Goal: Task Accomplishment & Management: Manage account settings

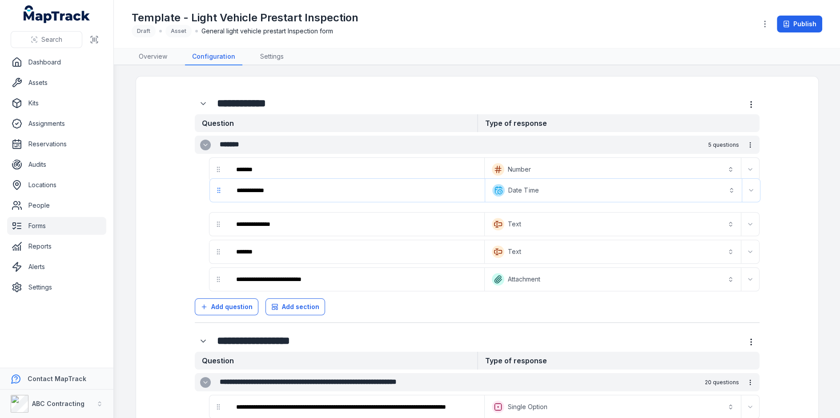
click at [216, 197] on div "**********" at bounding box center [477, 214] width 565 height 156
click at [602, 199] on button "**********" at bounding box center [612, 197] width 253 height 20
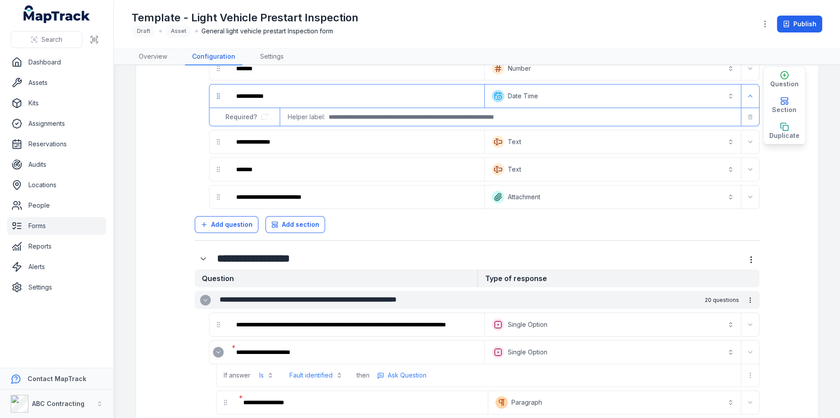
scroll to position [94, 0]
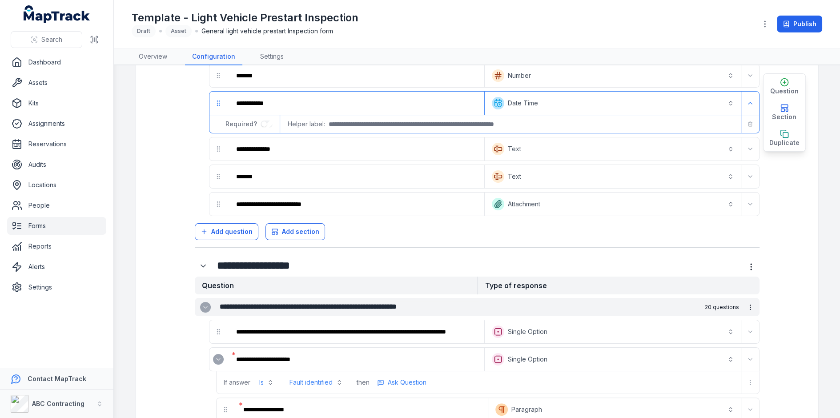
click at [708, 105] on button "**********" at bounding box center [612, 103] width 253 height 20
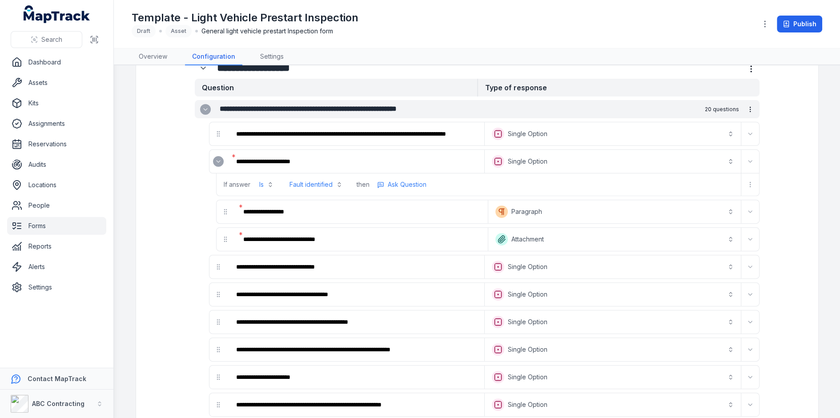
scroll to position [296, 0]
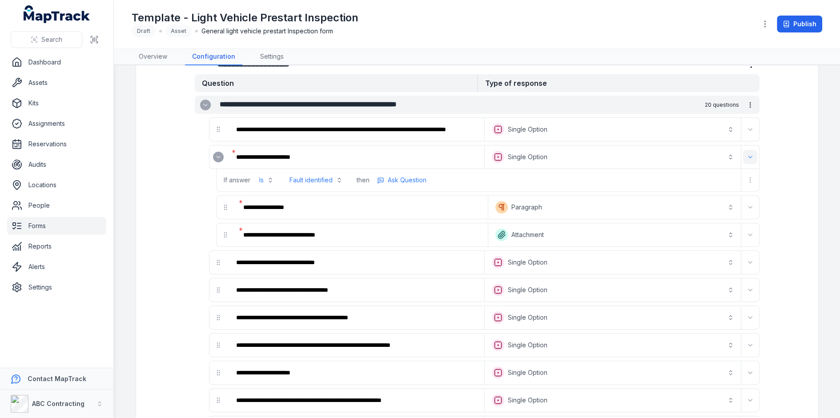
click at [750, 156] on icon "Expand" at bounding box center [750, 156] width 7 height 7
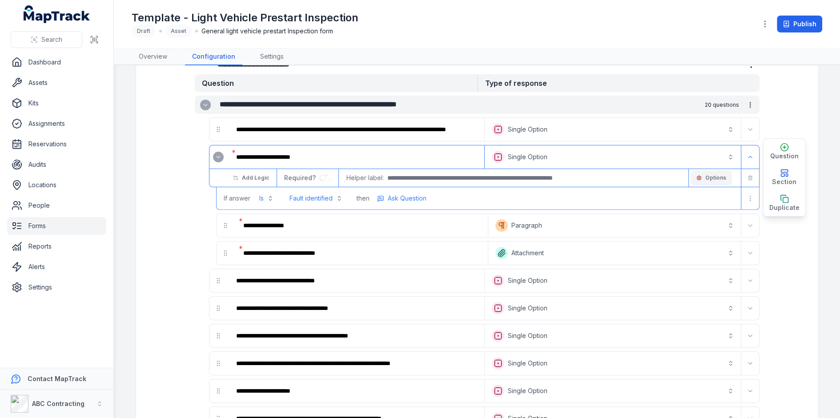
click at [722, 174] on span "Options" at bounding box center [715, 177] width 21 height 7
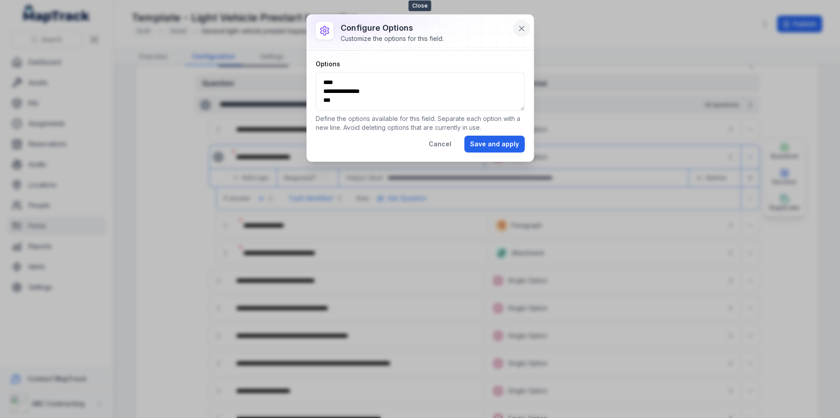
click at [527, 32] on button at bounding box center [521, 28] width 17 height 17
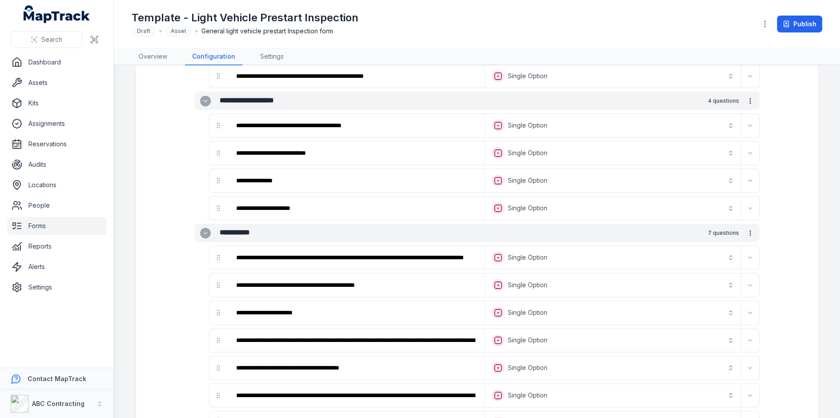
scroll to position [1055, 0]
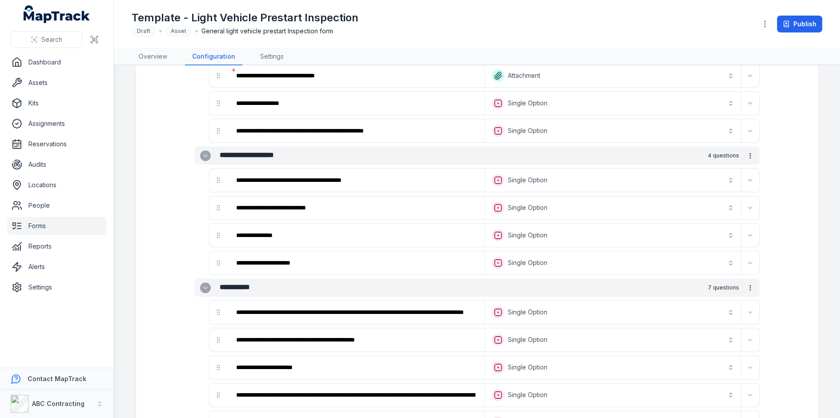
scroll to position [991, 0]
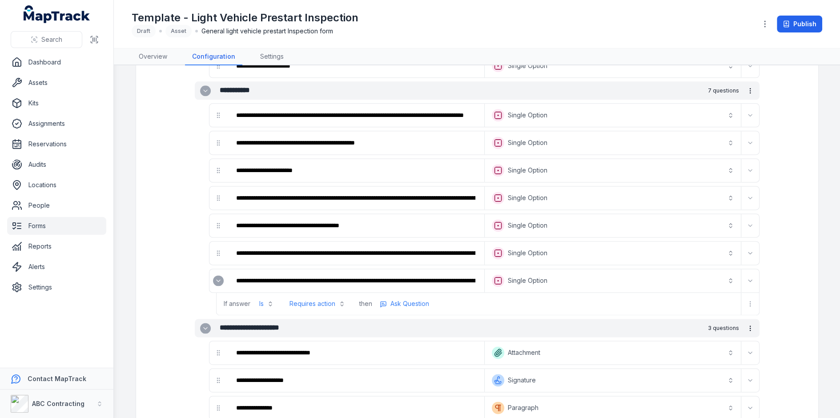
scroll to position [1219, 0]
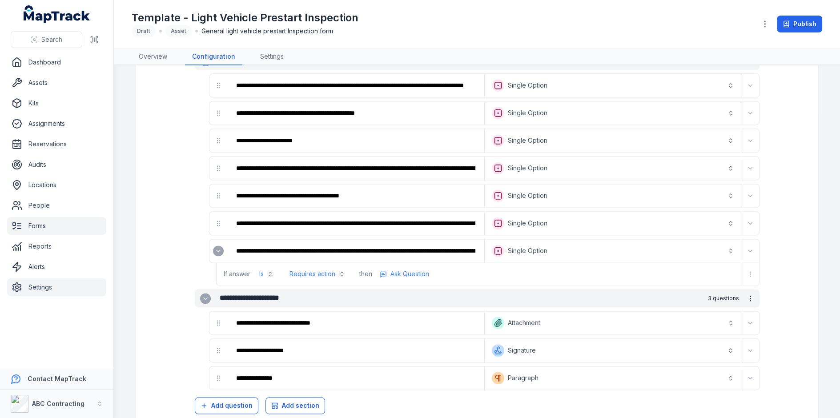
click at [42, 284] on link "Settings" at bounding box center [56, 287] width 99 height 18
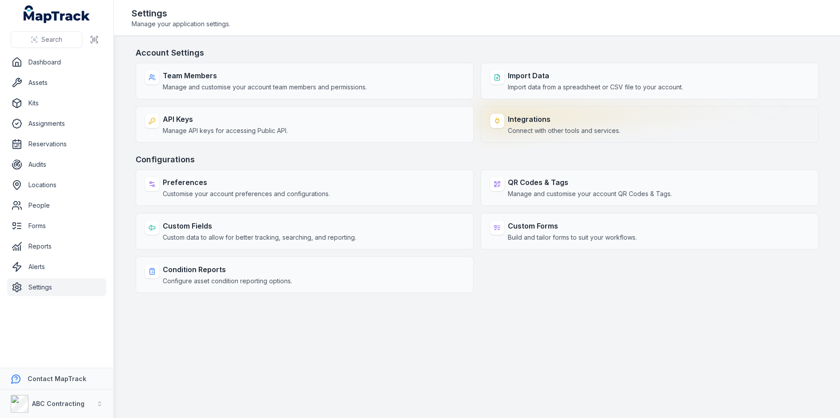
click at [562, 122] on strong "Integrations" at bounding box center [564, 119] width 113 height 11
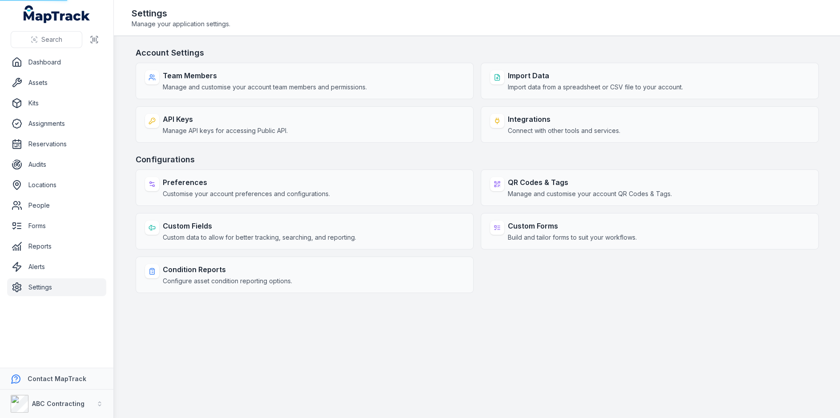
click at [542, 42] on main "Account Settings Team Members Manage and customise your account team members an…" at bounding box center [477, 227] width 726 height 382
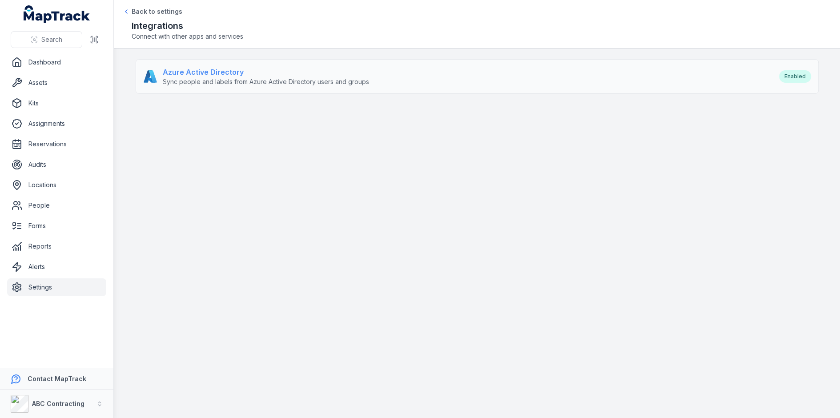
click at [385, 84] on div "Azure Active Directory Sync people and labels from Azure Active Directory users…" at bounding box center [456, 77] width 627 height 20
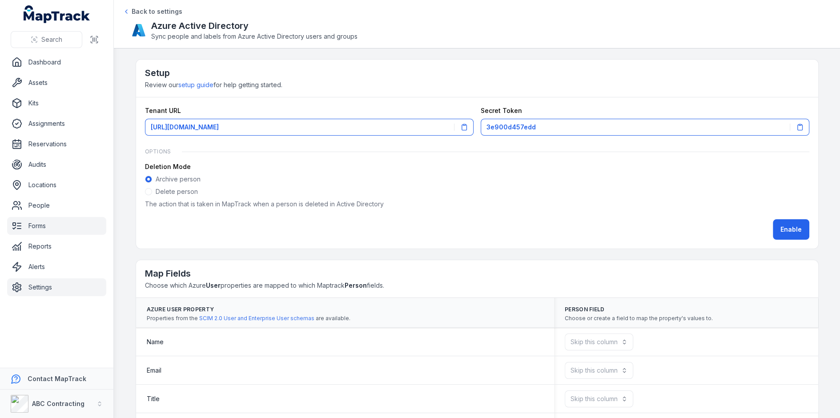
click at [66, 222] on link "Forms" at bounding box center [56, 226] width 99 height 18
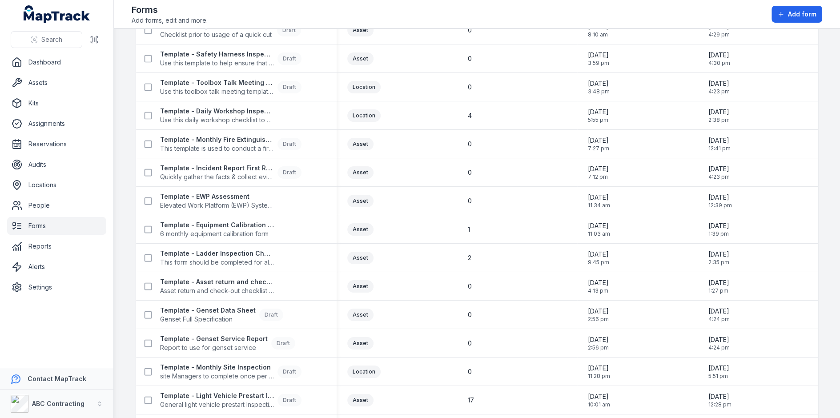
scroll to position [440, 0]
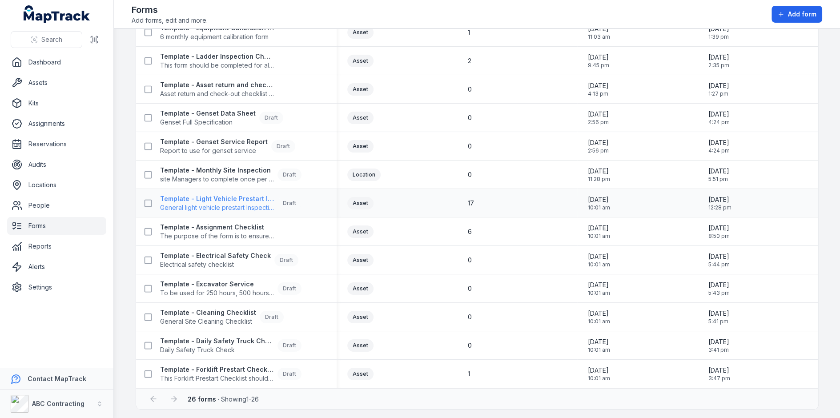
click at [230, 205] on span "General light vehicle prestart Inspection form" at bounding box center [217, 207] width 114 height 9
click at [454, 184] on td "Location" at bounding box center [397, 175] width 121 height 28
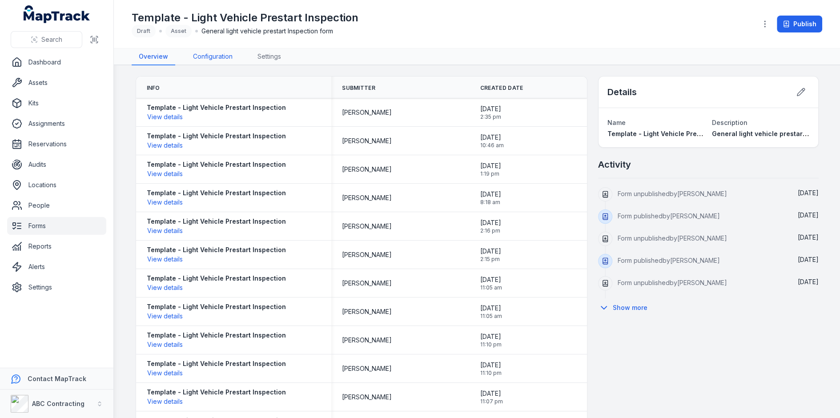
click at [198, 51] on link "Configuration" at bounding box center [213, 56] width 54 height 17
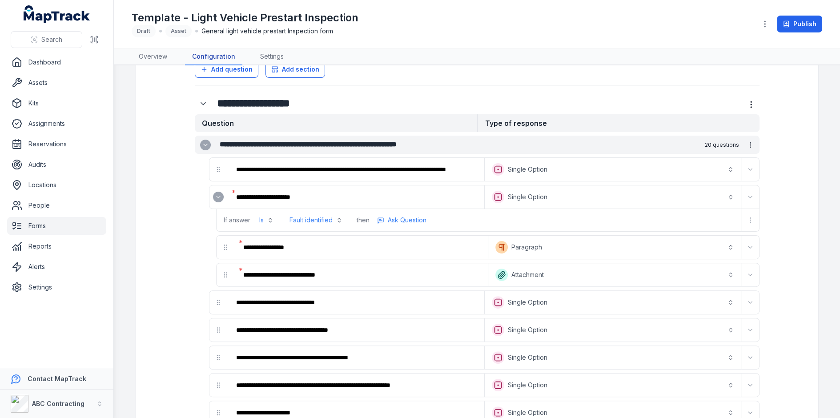
scroll to position [257, 0]
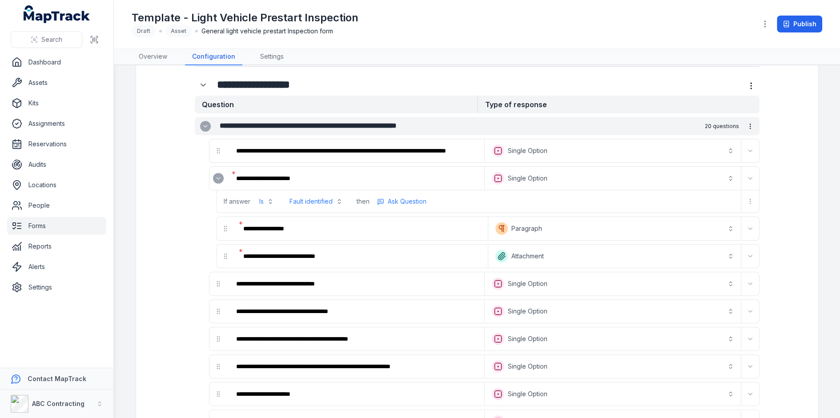
click at [62, 290] on link "Settings" at bounding box center [56, 287] width 99 height 18
click at [134, 228] on main "**********" at bounding box center [477, 241] width 726 height 353
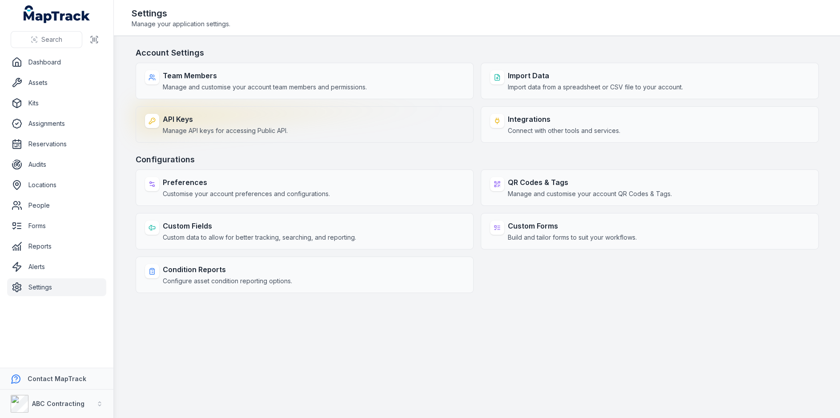
click at [260, 128] on span "Manage API keys for accessing Public API." at bounding box center [225, 130] width 125 height 9
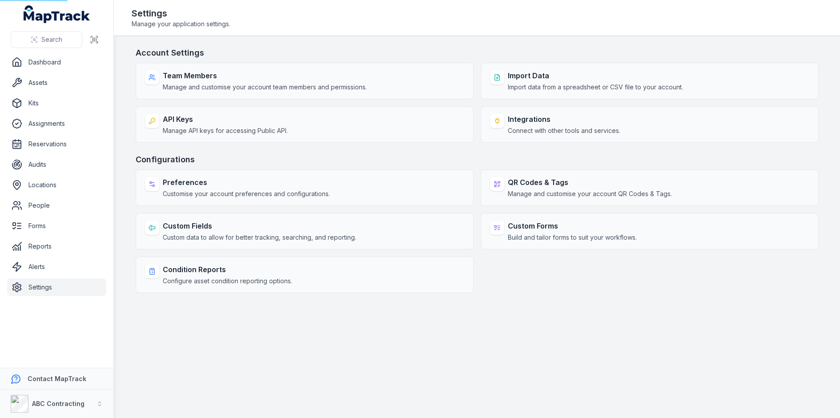
click at [444, 48] on h3 "Account Settings" at bounding box center [477, 53] width 683 height 12
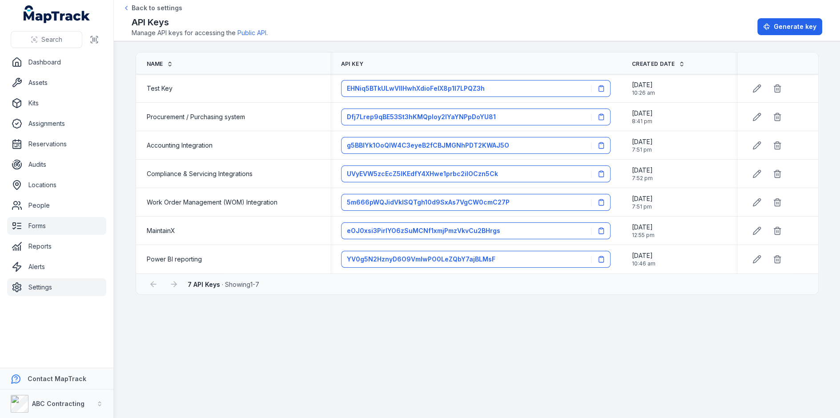
click at [59, 223] on link "Forms" at bounding box center [56, 226] width 99 height 18
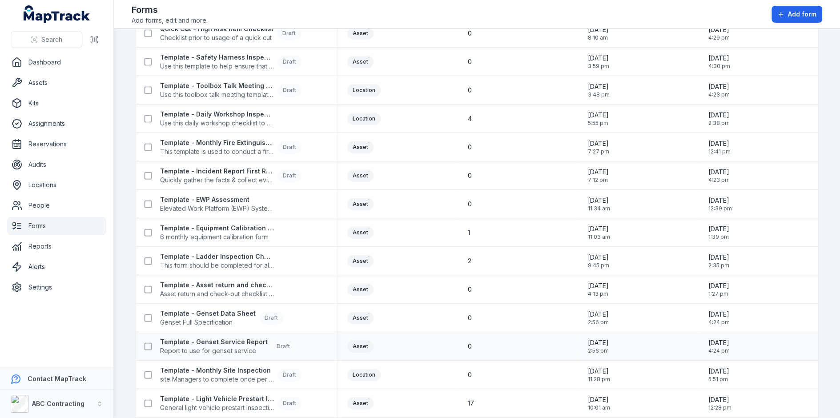
scroll to position [310, 0]
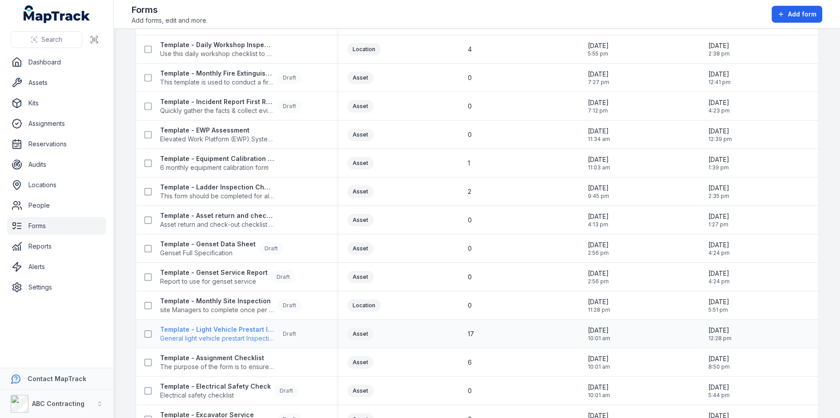
click at [213, 325] on strong "Template - Light Vehicle Prestart Inspection" at bounding box center [217, 329] width 114 height 9
click at [430, 275] on div "Asset" at bounding box center [396, 277] width 99 height 12
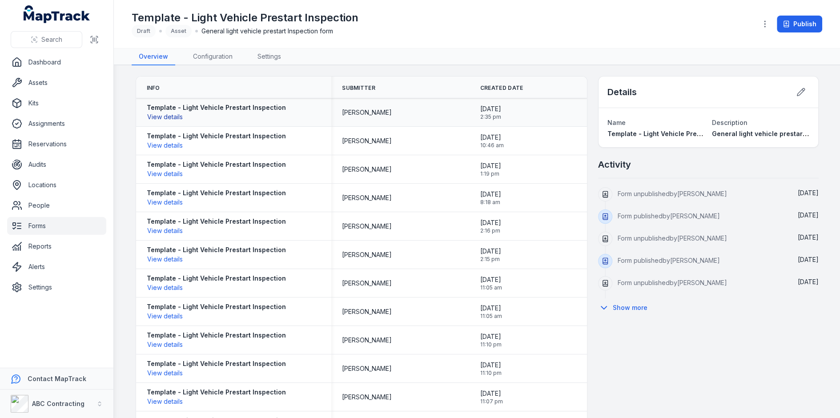
click at [175, 115] on button "View details" at bounding box center [165, 117] width 36 height 10
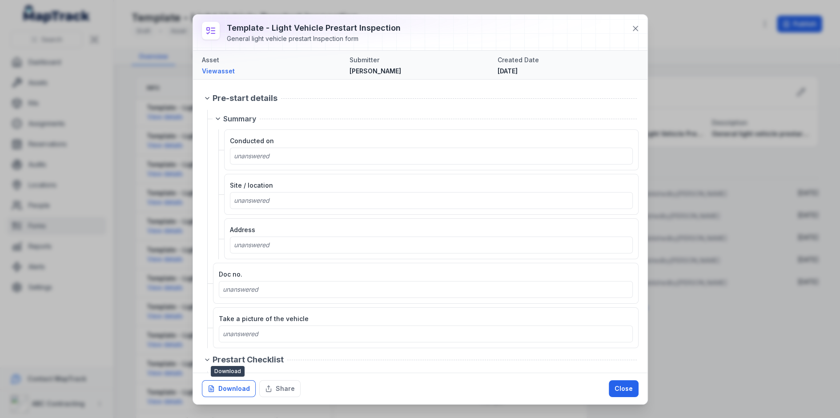
click at [243, 384] on button "Download" at bounding box center [229, 388] width 54 height 17
click at [639, 27] on icon at bounding box center [635, 28] width 9 height 9
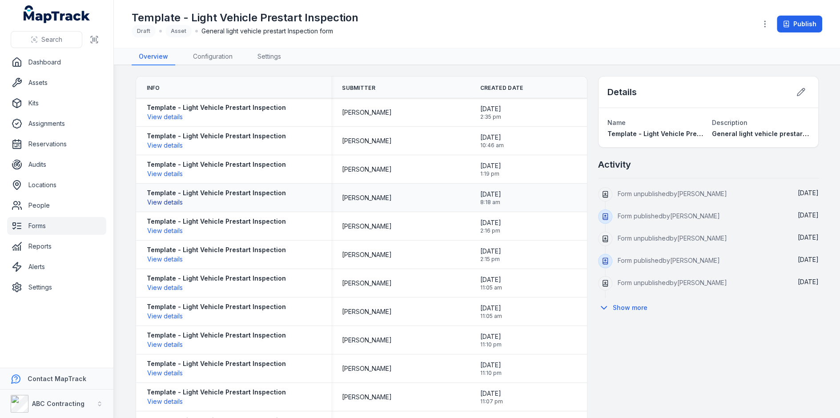
click at [180, 203] on button "View details" at bounding box center [165, 202] width 36 height 10
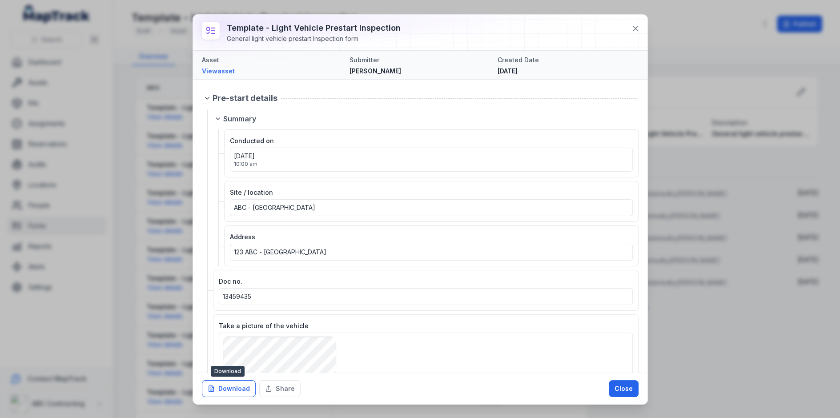
click at [229, 388] on button "Download" at bounding box center [229, 388] width 54 height 17
click at [638, 34] on button at bounding box center [635, 28] width 17 height 17
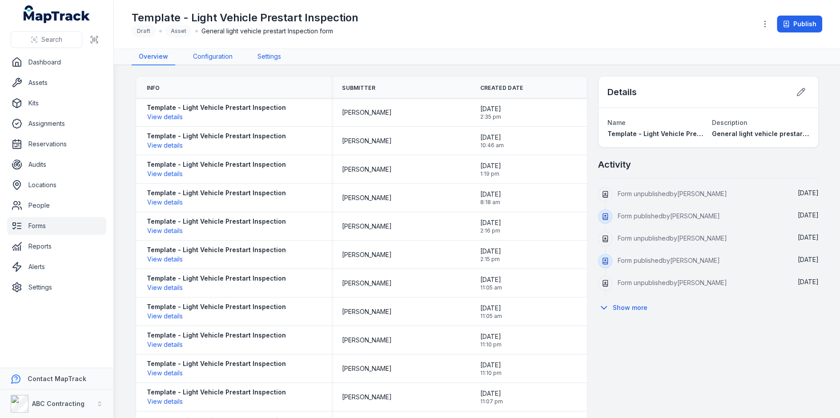
click at [224, 55] on link "Configuration" at bounding box center [213, 56] width 54 height 17
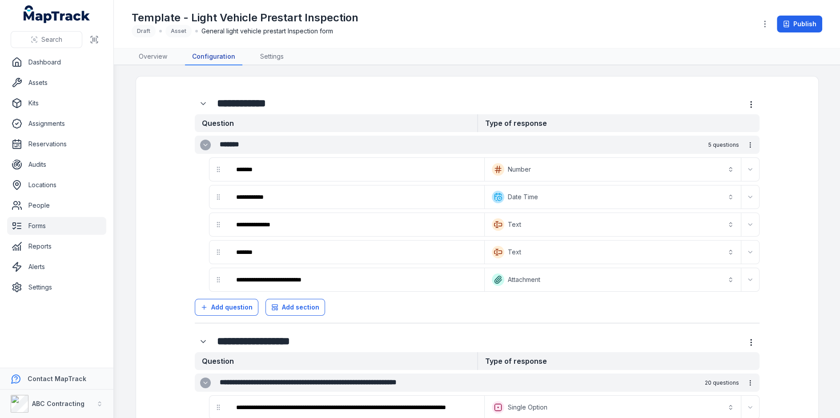
scroll to position [207, 0]
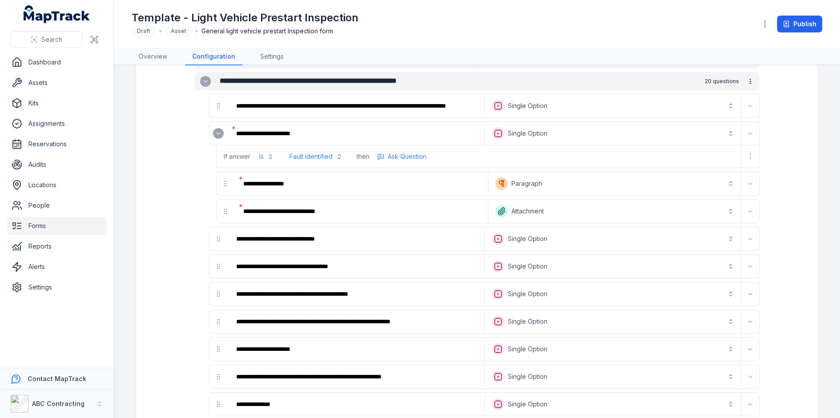
scroll to position [302, 0]
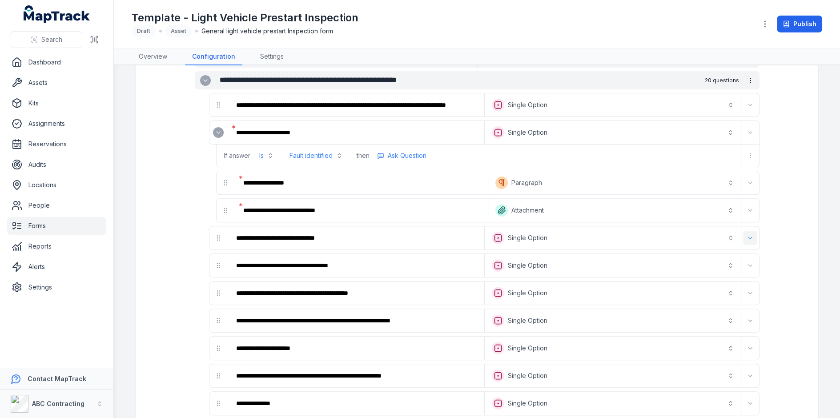
click at [748, 234] on icon "Expand" at bounding box center [750, 237] width 7 height 7
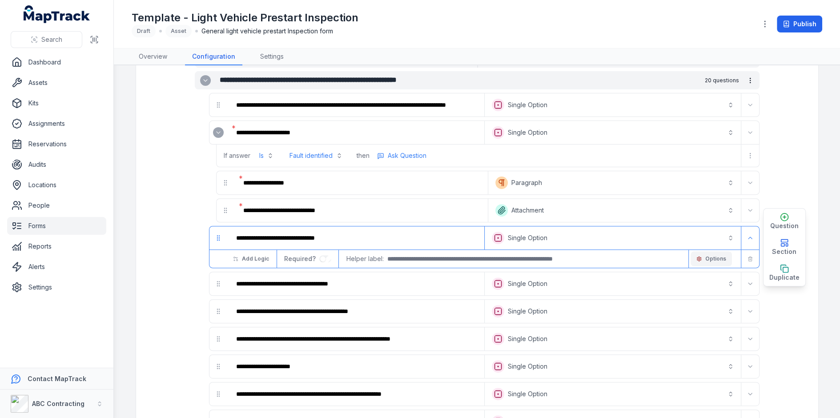
click at [722, 255] on span "Options" at bounding box center [715, 258] width 21 height 7
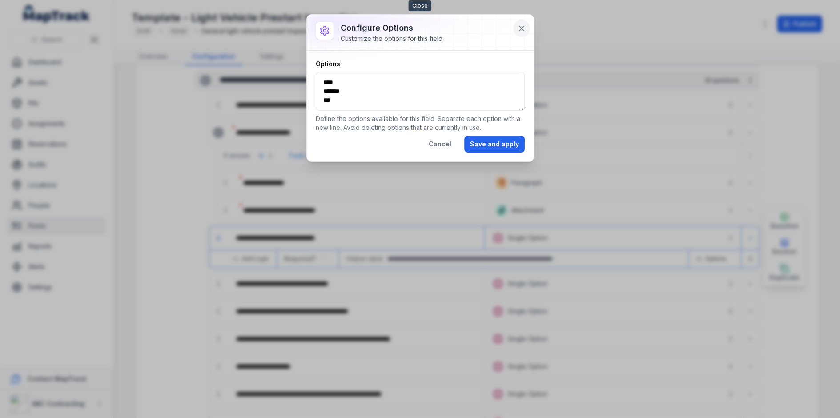
click at [520, 24] on icon at bounding box center [521, 28] width 9 height 9
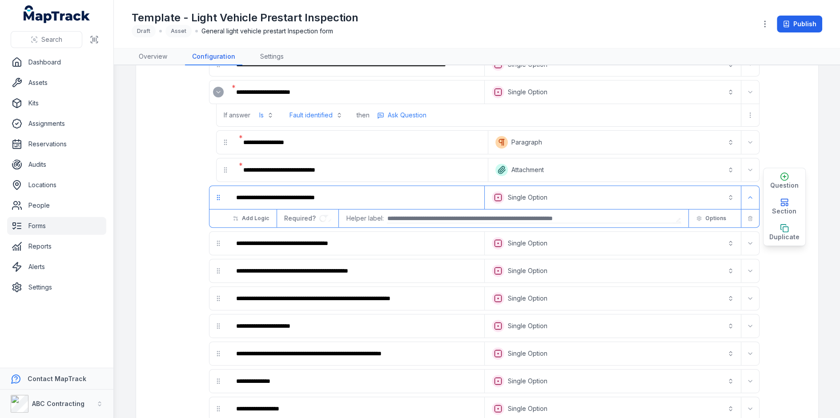
scroll to position [343, 0]
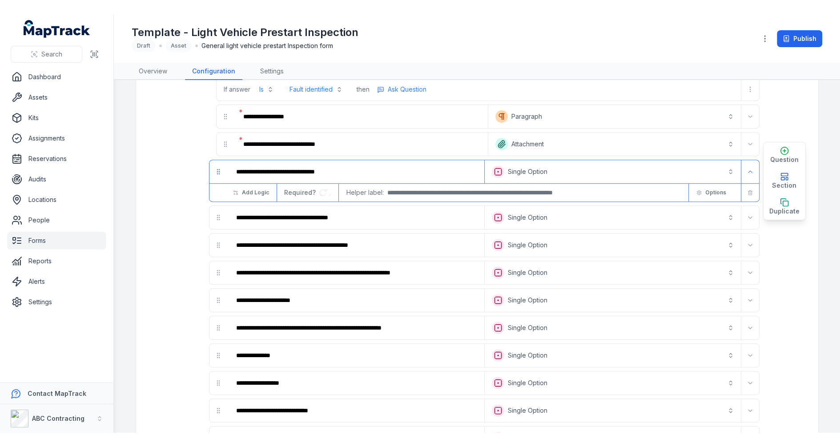
scroll to position [382, 0]
